Goal: Navigation & Orientation: Find specific page/section

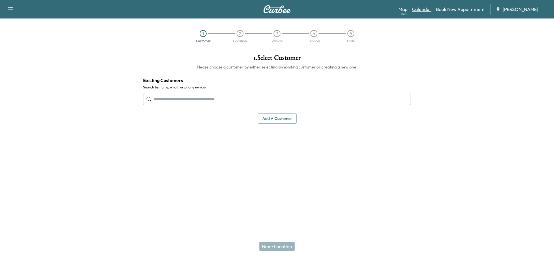
click at [426, 12] on link "Calendar" at bounding box center [421, 9] width 19 height 7
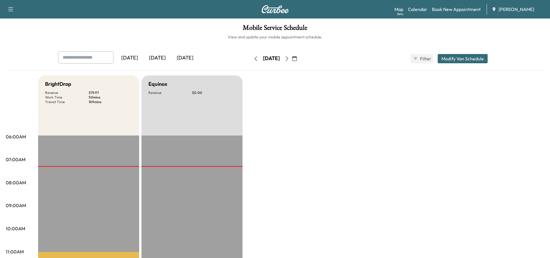
click at [289, 57] on icon "button" at bounding box center [287, 58] width 5 height 5
click at [292, 61] on button "button" at bounding box center [287, 58] width 10 height 9
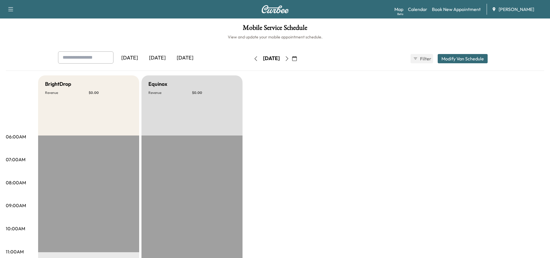
click at [253, 59] on icon "button" at bounding box center [255, 58] width 5 height 5
click at [253, 60] on icon "button" at bounding box center [255, 58] width 5 height 5
